Goal: Find specific fact: Find specific fact

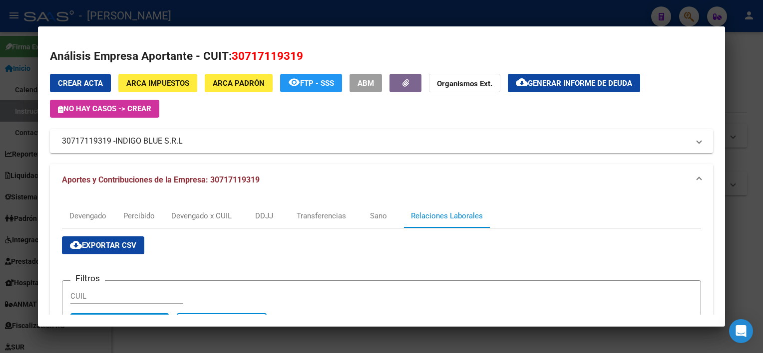
scroll to position [299, 0]
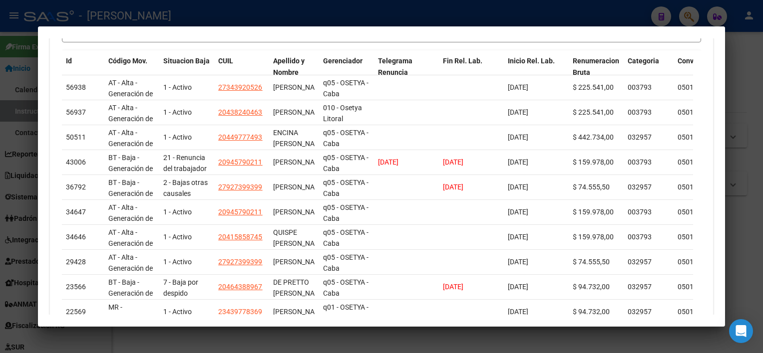
click at [741, 92] on div at bounding box center [381, 176] width 763 height 353
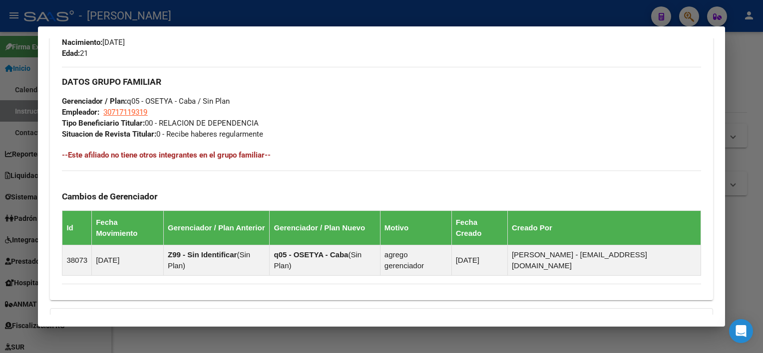
click at [741, 117] on div at bounding box center [381, 176] width 763 height 353
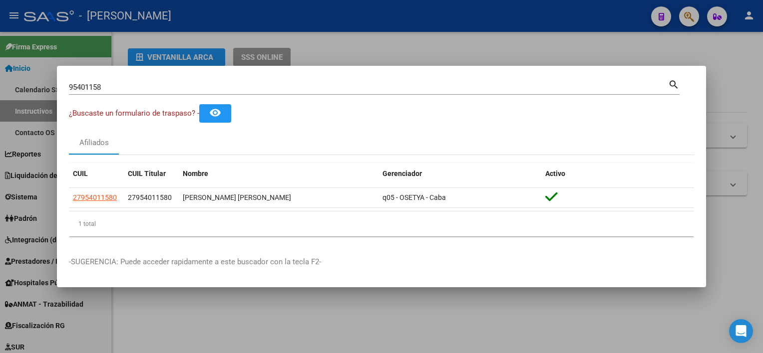
click at [522, 82] on div "95401158 Buscar (apellido, dni, cuil, [PERSON_NAME], cuit, obra social)" at bounding box center [368, 87] width 599 height 15
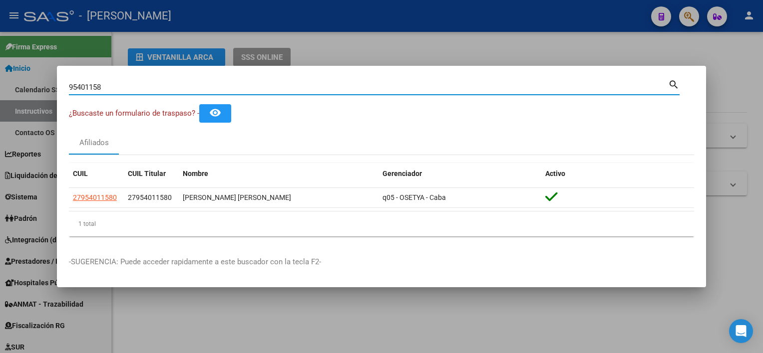
click at [522, 90] on input "95401158" at bounding box center [368, 87] width 599 height 9
paste input "23608992"
type input "23608992"
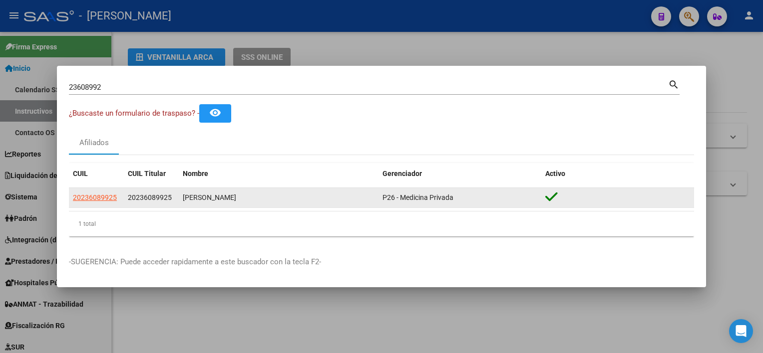
drag, startPoint x: 262, startPoint y: 195, endPoint x: 184, endPoint y: 196, distance: 77.9
click at [184, 196] on div "[PERSON_NAME]" at bounding box center [279, 197] width 192 height 11
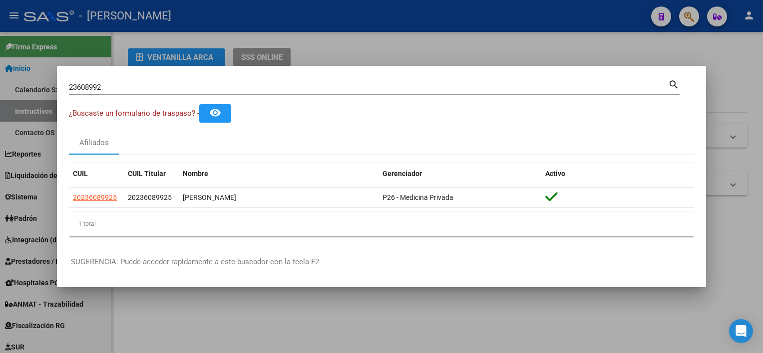
copy div "[PERSON_NAME]"
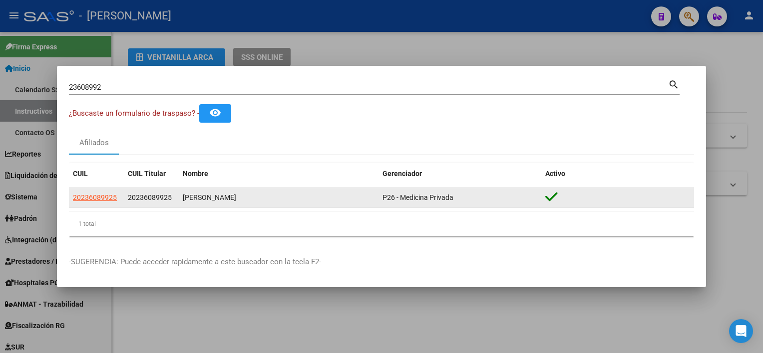
drag, startPoint x: 469, startPoint y: 200, endPoint x: 370, endPoint y: 204, distance: 98.9
click at [370, 204] on div "20236089925 20236089925 [PERSON_NAME] P26 - Medicina Privada" at bounding box center [381, 198] width 625 height 20
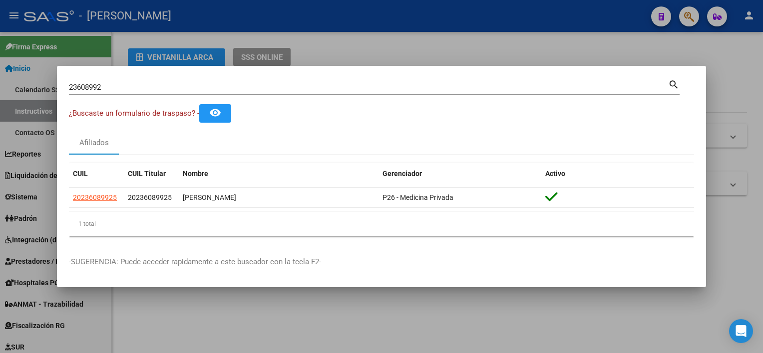
copy div "P26 - Medicina Privada"
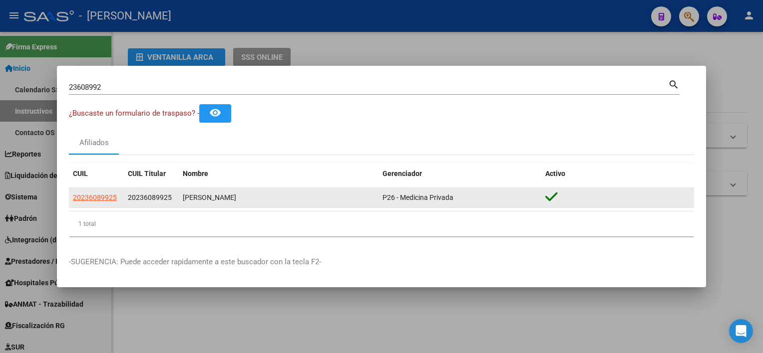
copy div "P26 - Medicina Privada"
